Goal: Transaction & Acquisition: Purchase product/service

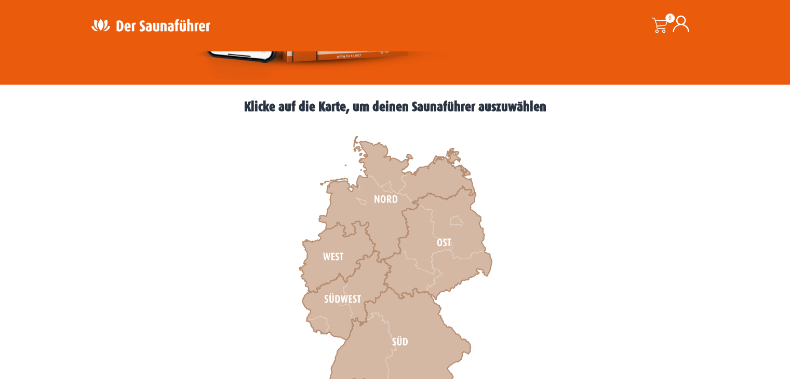
scroll to position [260, 0]
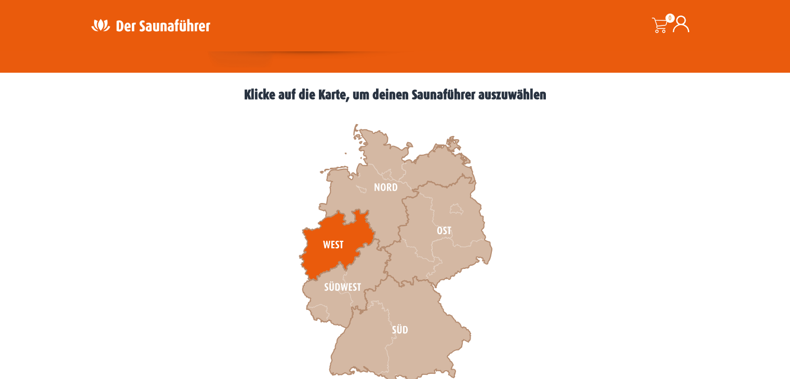
click at [345, 238] on icon at bounding box center [337, 245] width 76 height 72
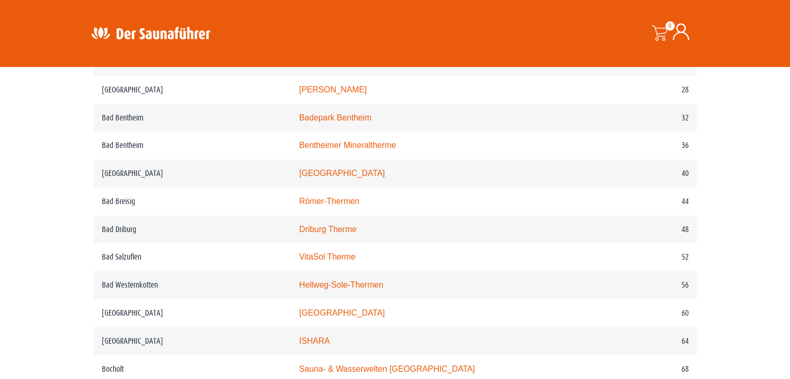
scroll to position [591, 0]
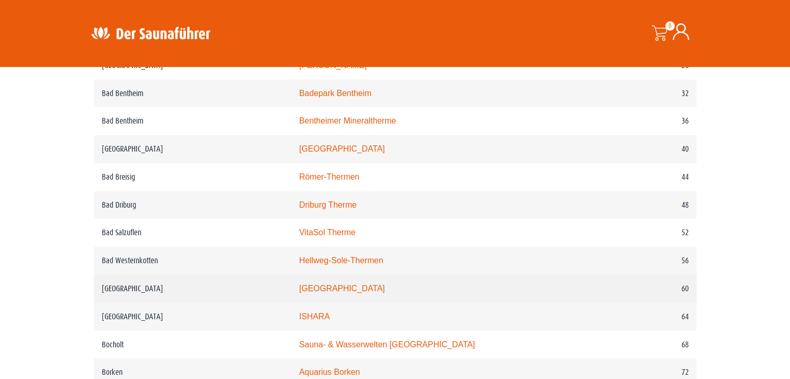
click at [357, 287] on link "monte mare Bedburg" at bounding box center [342, 288] width 86 height 9
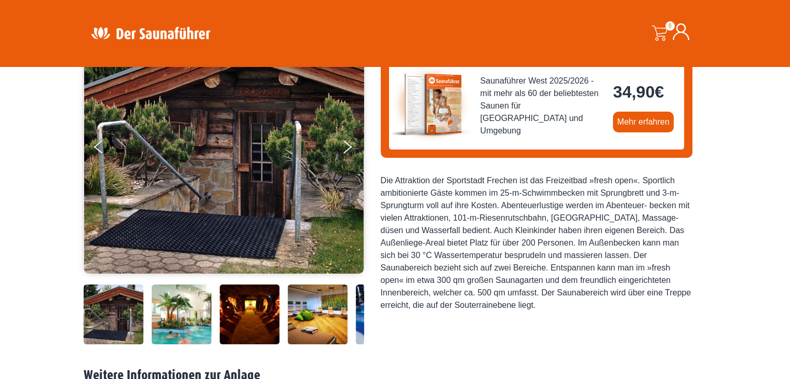
scroll to position [104, 0]
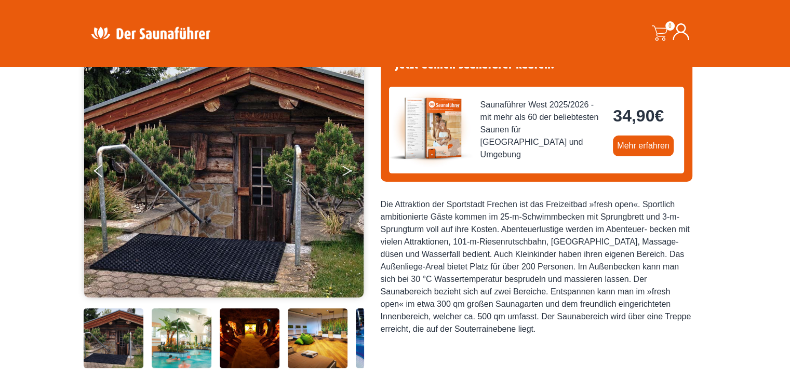
click at [351, 165] on button "Next" at bounding box center [354, 173] width 26 height 26
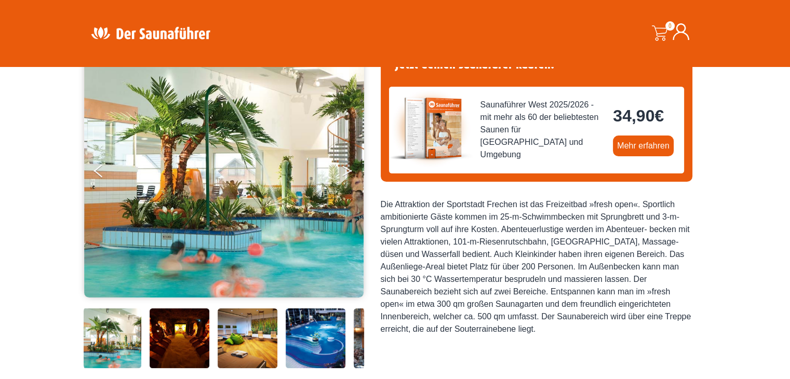
click at [348, 171] on icon "Next" at bounding box center [346, 173] width 9 height 6
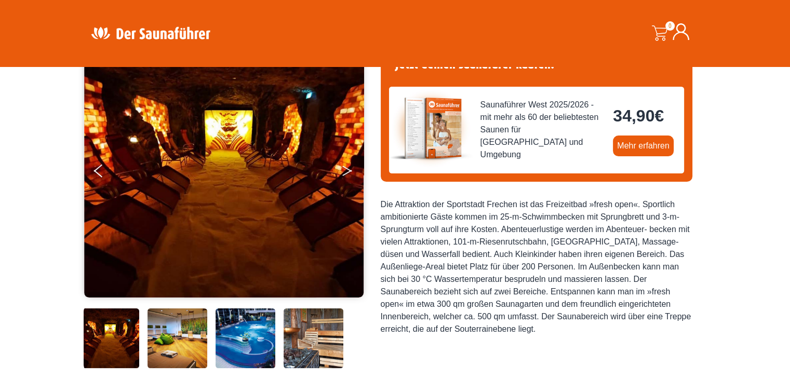
click at [348, 171] on icon "Next" at bounding box center [346, 173] width 9 height 6
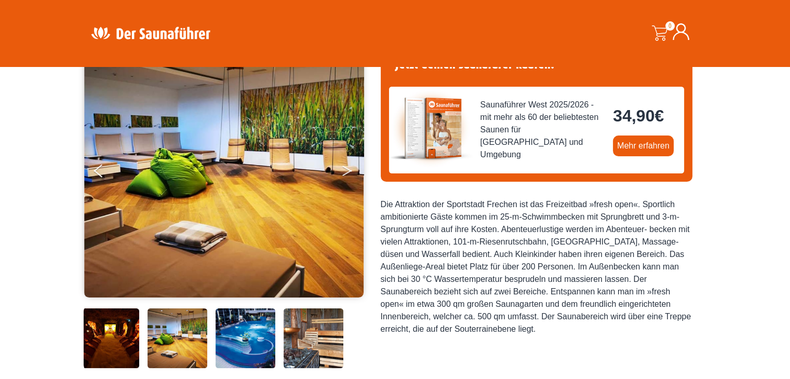
click at [348, 171] on icon "Next" at bounding box center [346, 173] width 9 height 6
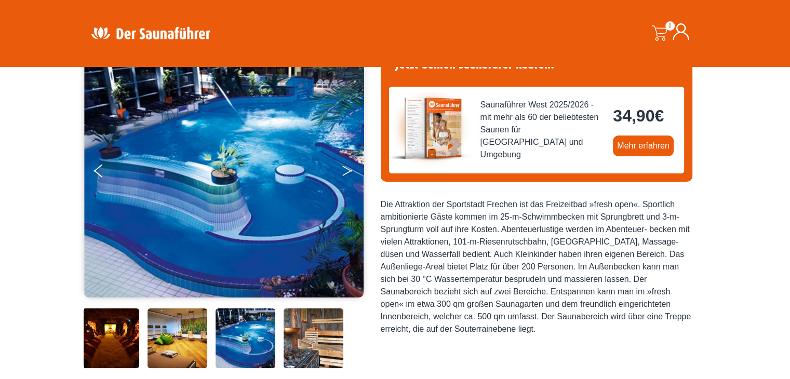
click at [348, 171] on icon "Next" at bounding box center [346, 173] width 9 height 6
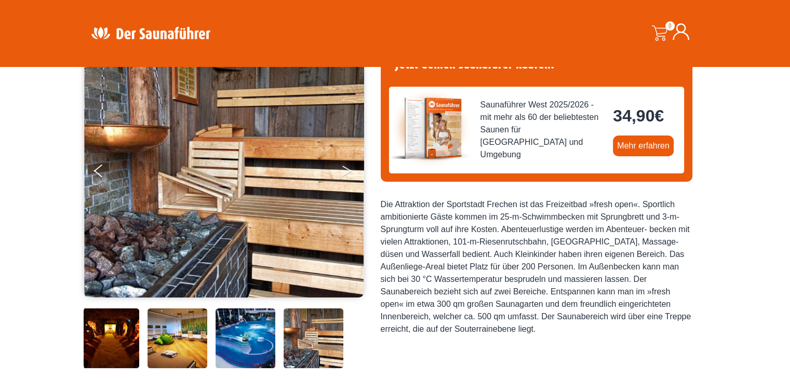
click at [348, 171] on icon "Next" at bounding box center [346, 173] width 9 height 6
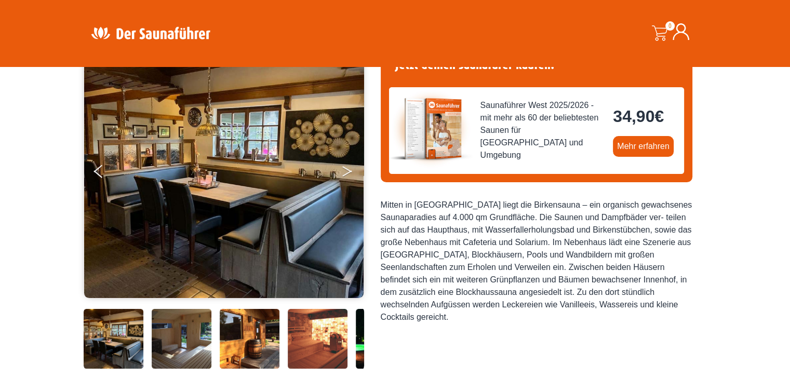
scroll to position [104, 0]
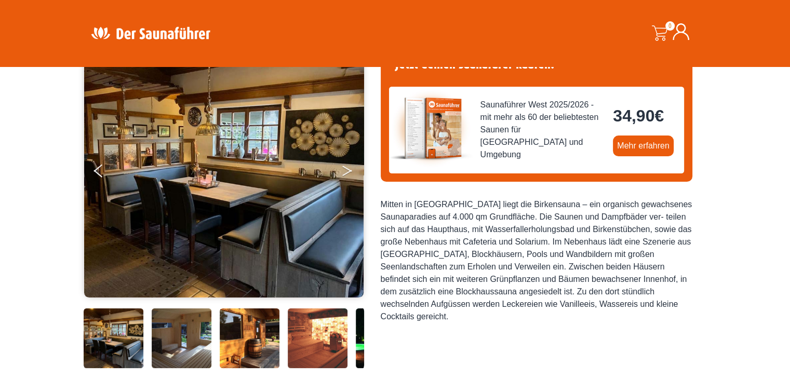
click at [347, 173] on icon "Next" at bounding box center [346, 173] width 9 height 6
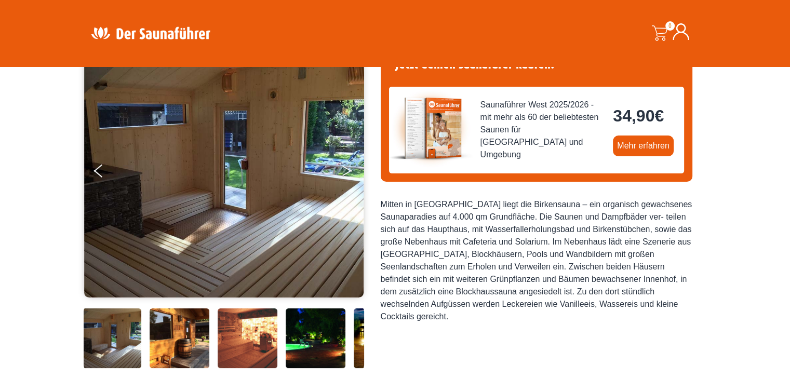
click at [347, 173] on icon "Next" at bounding box center [346, 173] width 9 height 6
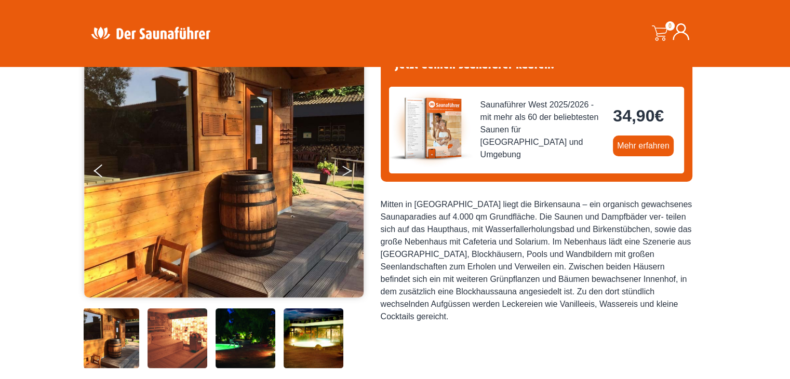
click at [347, 173] on icon "Next" at bounding box center [346, 173] width 9 height 6
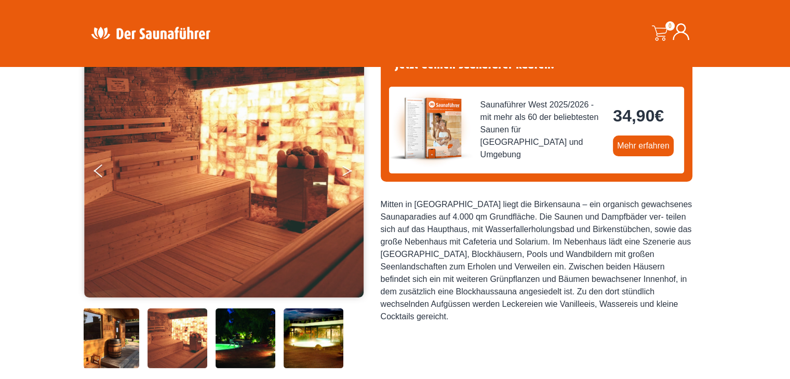
click at [347, 173] on icon "Next" at bounding box center [346, 173] width 9 height 6
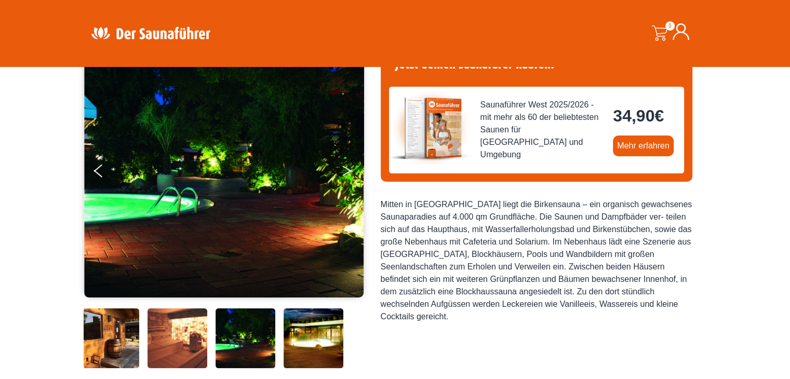
click at [347, 173] on icon "Next" at bounding box center [346, 173] width 9 height 6
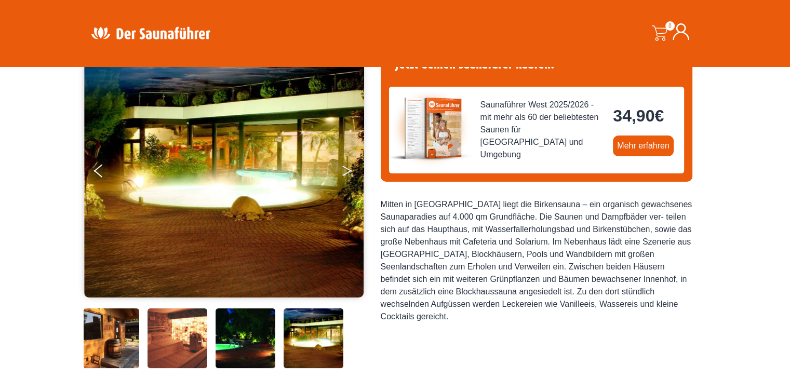
click at [347, 173] on icon "Next" at bounding box center [346, 173] width 9 height 6
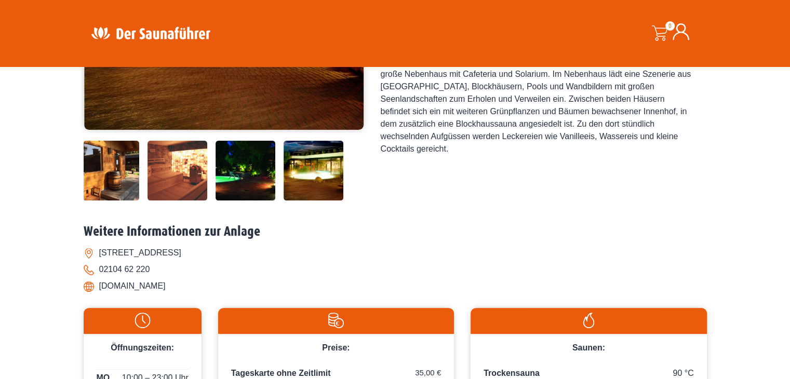
scroll to position [260, 0]
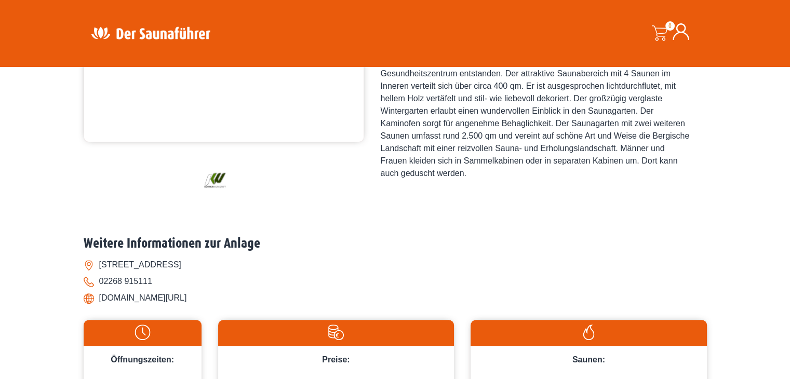
scroll to position [208, 0]
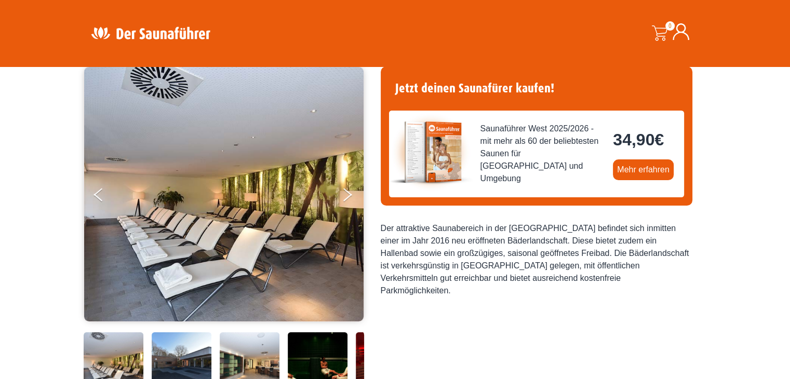
scroll to position [104, 0]
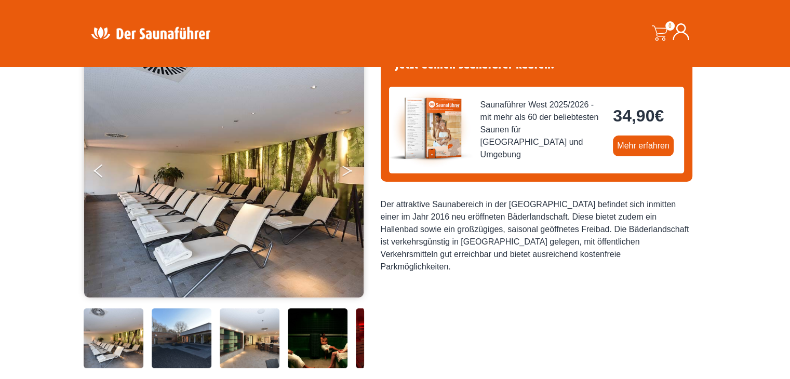
click at [341, 174] on button "Next" at bounding box center [354, 173] width 26 height 26
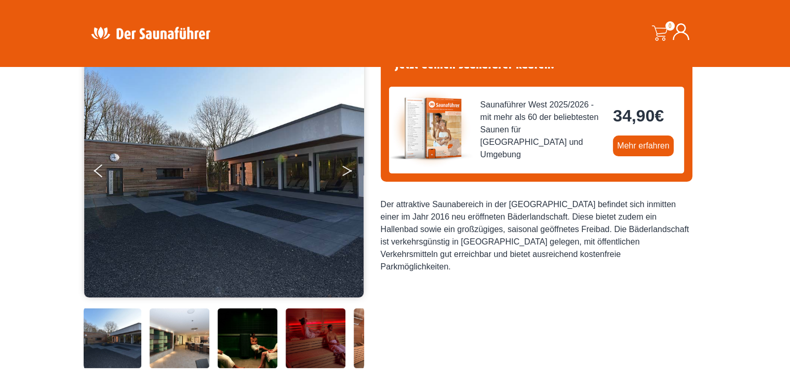
click at [343, 172] on button "Next" at bounding box center [354, 173] width 26 height 26
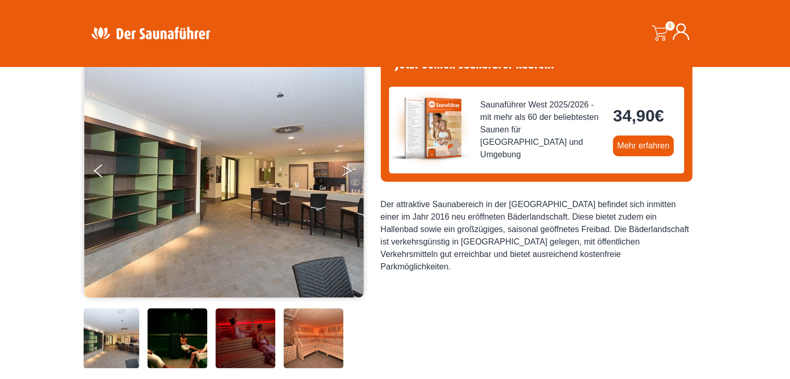
click at [343, 172] on button "Next" at bounding box center [354, 173] width 26 height 26
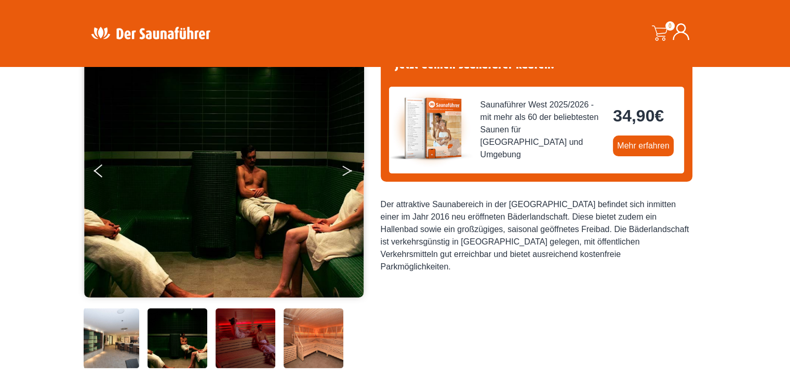
click at [343, 172] on button "Next" at bounding box center [354, 173] width 26 height 26
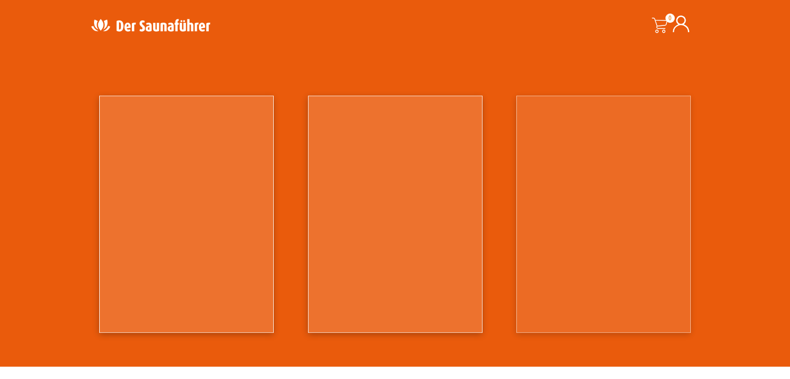
scroll to position [935, 0]
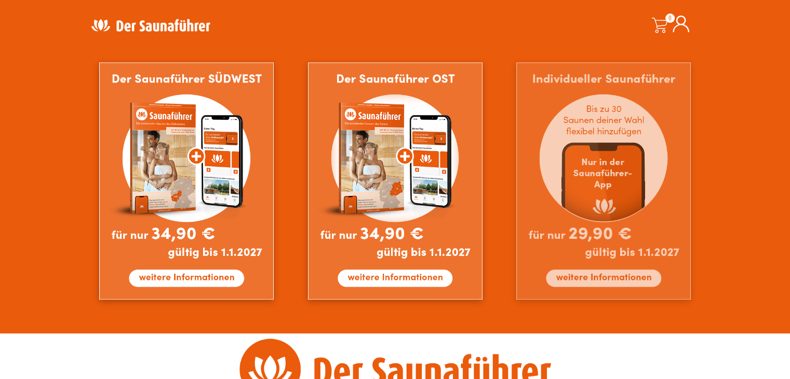
click at [614, 196] on img at bounding box center [603, 180] width 174 height 237
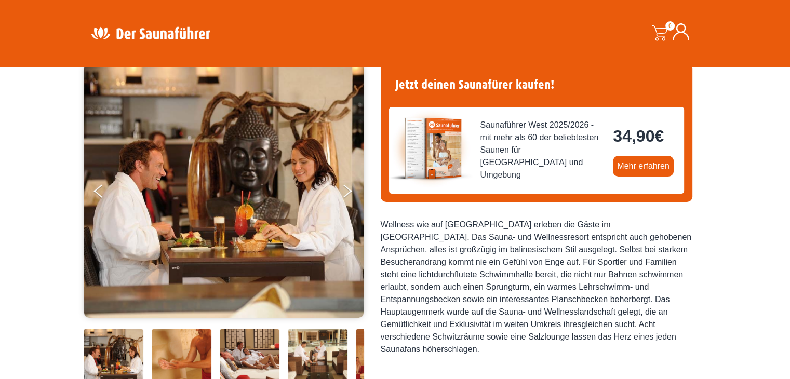
scroll to position [75, 0]
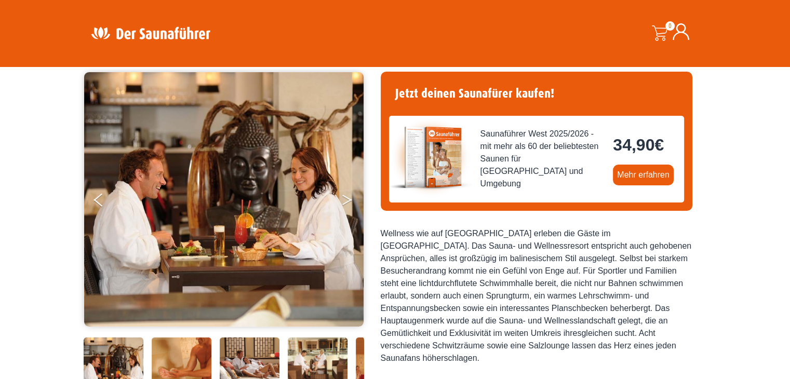
click at [350, 200] on button "Next" at bounding box center [354, 202] width 26 height 26
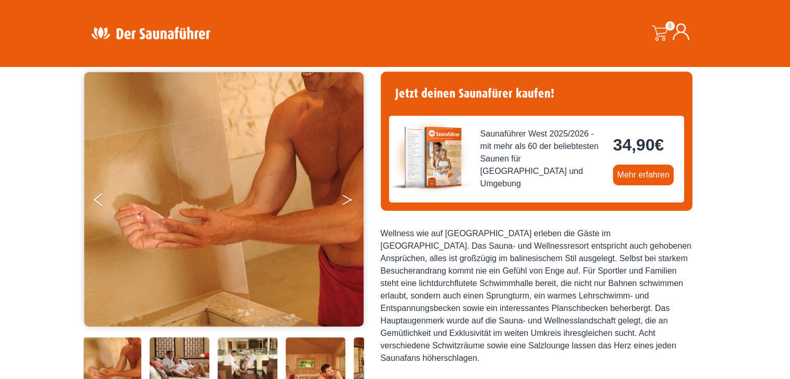
click at [350, 200] on button "Next" at bounding box center [354, 202] width 26 height 26
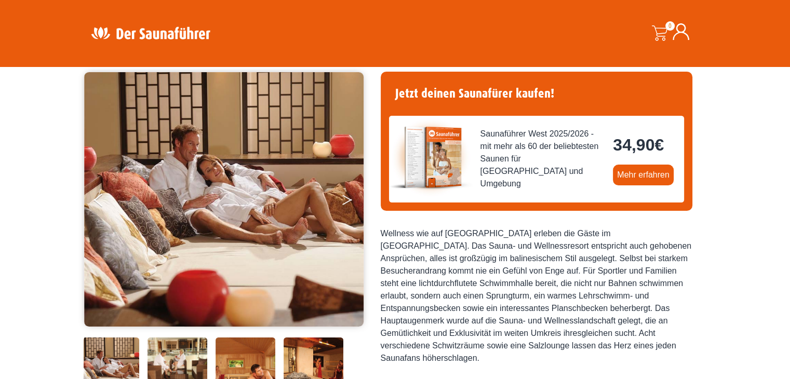
click at [350, 200] on button "Next" at bounding box center [354, 202] width 26 height 26
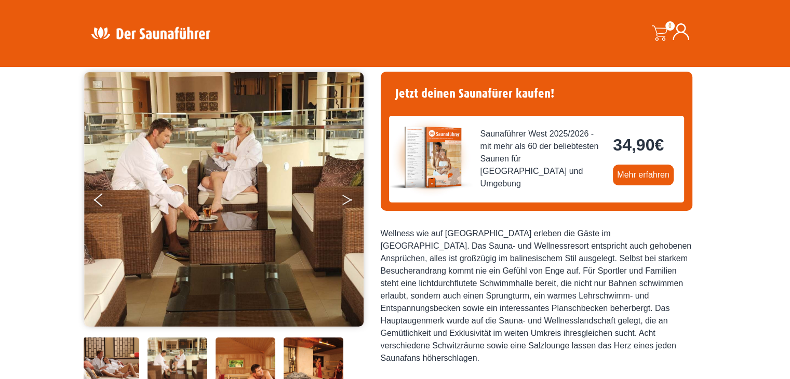
click at [350, 200] on button "Next" at bounding box center [354, 202] width 26 height 26
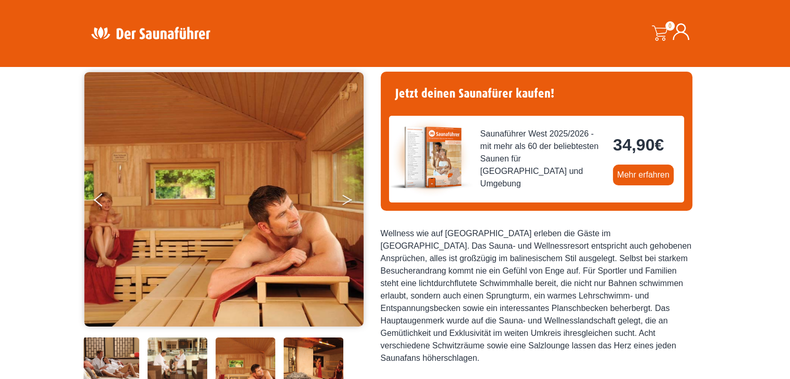
click at [350, 200] on button "Next" at bounding box center [354, 202] width 26 height 26
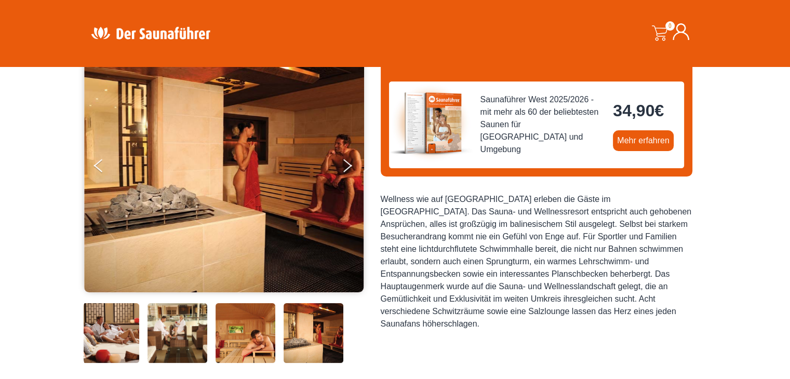
scroll to position [127, 0]
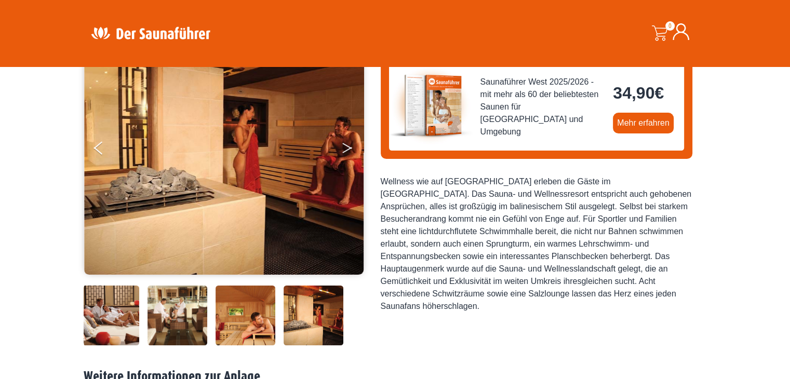
click at [344, 147] on button "Next" at bounding box center [354, 150] width 26 height 26
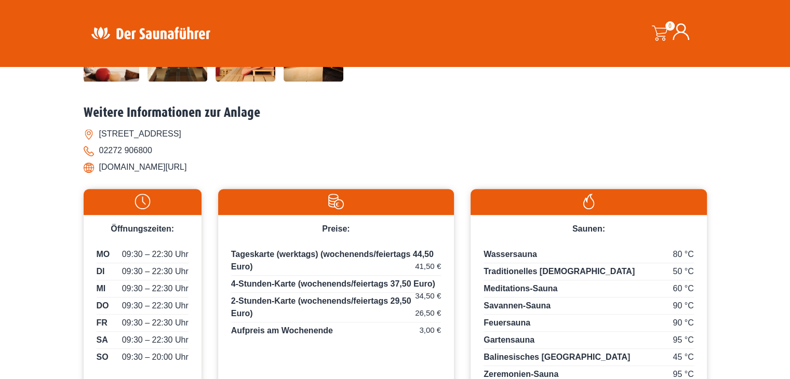
scroll to position [231, 0]
